Goal: Information Seeking & Learning: Learn about a topic

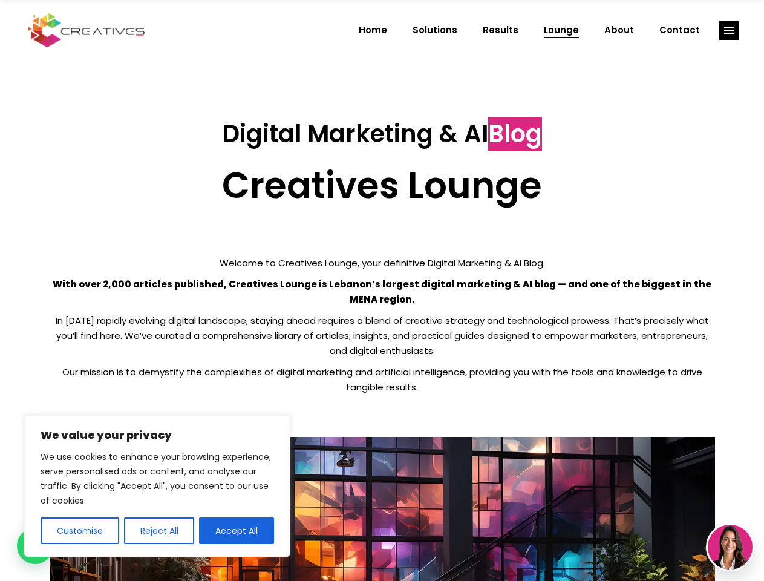
click at [382, 290] on p "With over 2,000 articles published, Creatives Lounge is Lebanon’s largest digit…" at bounding box center [382, 291] width 665 height 30
click at [79, 530] on button "Customise" at bounding box center [80, 530] width 79 height 27
click at [0, 0] on div at bounding box center [0, 0] width 0 height 0
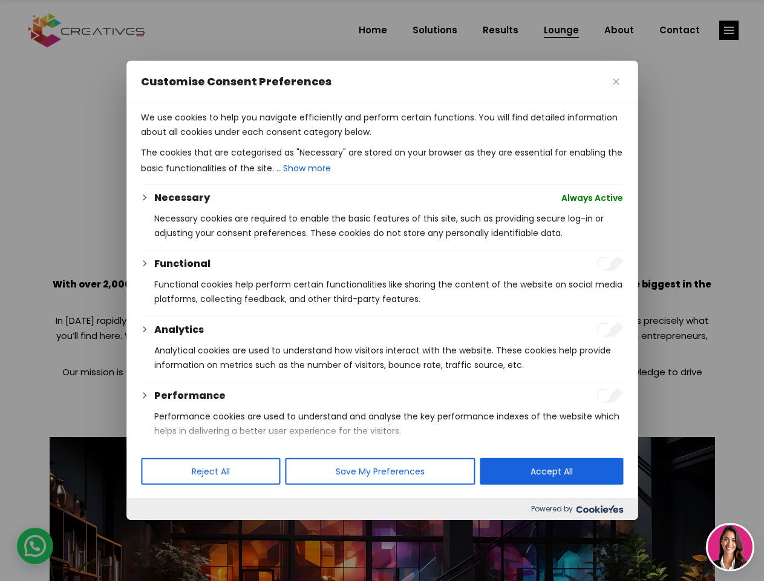
click at [236, 139] on p "We use cookies to help you navigate efficiently and perform certain functions. …" at bounding box center [382, 124] width 482 height 29
click at [729, 30] on div at bounding box center [382, 290] width 764 height 581
click at [730, 547] on img at bounding box center [730, 546] width 45 height 45
